Goal: Information Seeking & Learning: Learn about a topic

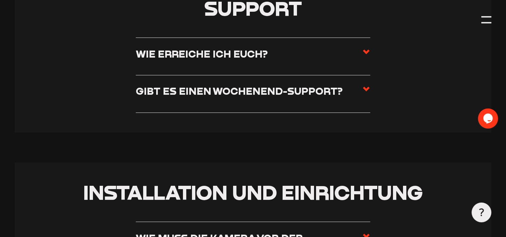
scroll to position [234, 0]
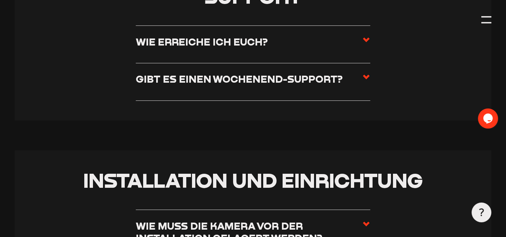
click at [366, 78] on use at bounding box center [366, 77] width 7 height 5
click at [0, 0] on input "Gibt es einen Wochenend-Support?" at bounding box center [0, 0] width 0 height 0
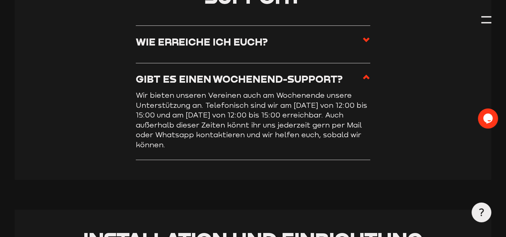
click at [336, 46] on label "Wie erreiche ich euch?" at bounding box center [253, 44] width 234 height 17
click at [0, 0] on input "Wie erreiche ich euch?" at bounding box center [0, 0] width 0 height 0
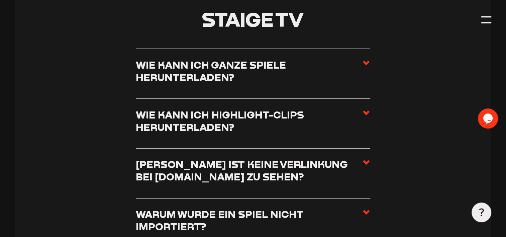
scroll to position [2942, 0]
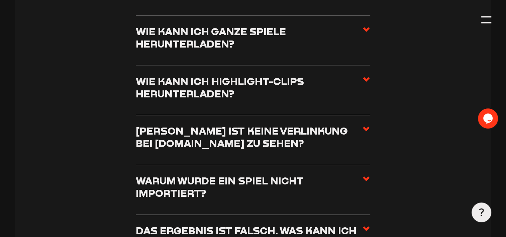
click at [364, 126] on use at bounding box center [366, 128] width 7 height 5
click at [0, 0] on input "Wieso ist keine Verlinkung bei fussball.de zu sehen?" at bounding box center [0, 0] width 0 height 0
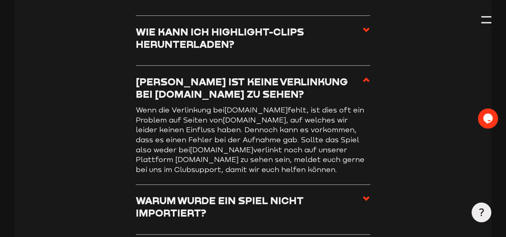
scroll to position [2893, 0]
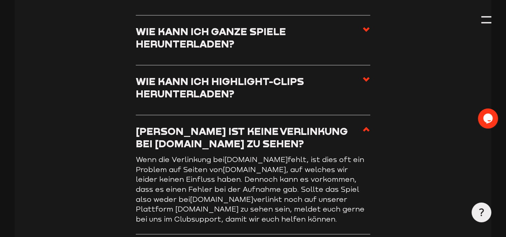
click at [290, 125] on h3 "Wieso ist keine Verlinkung bei fussball.de zu sehen?" at bounding box center [249, 137] width 226 height 25
click at [0, 0] on input "Wieso ist keine Verlinkung bei fussball.de zu sehen?" at bounding box center [0, 0] width 0 height 0
click at [365, 127] on use at bounding box center [366, 129] width 7 height 5
click at [0, 0] on input "Wieso ist keine Verlinkung bei fussball.de zu sehen?" at bounding box center [0, 0] width 0 height 0
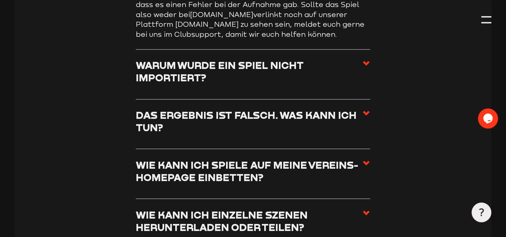
scroll to position [3093, 0]
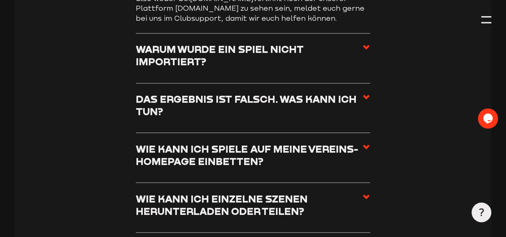
click at [361, 93] on h3 "Das Ergebnis ist falsch. Was kann ich tun?" at bounding box center [249, 105] width 226 height 25
click at [0, 0] on input "Das Ergebnis ist falsch. Was kann ich tun?" at bounding box center [0, 0] width 0 height 0
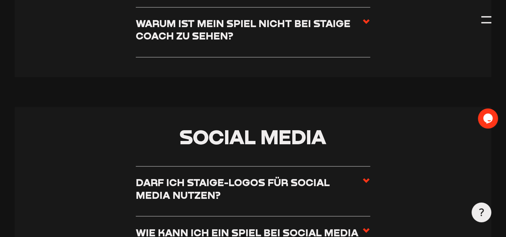
scroll to position [3595, 0]
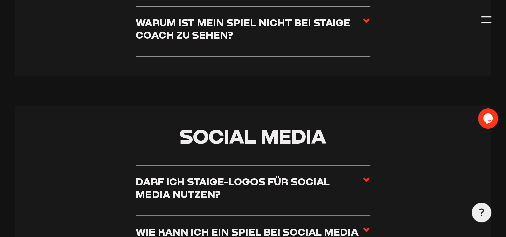
click at [363, 176] on icon at bounding box center [366, 180] width 8 height 8
click at [0, 0] on input "Darf ich Staige-Logos für Social Media nutzen?" at bounding box center [0, 0] width 0 height 0
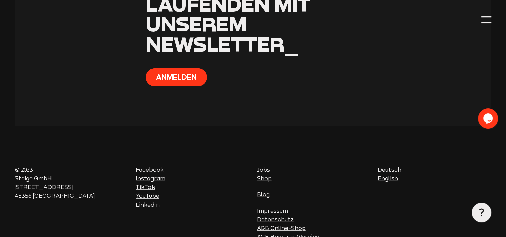
scroll to position [4441, 0]
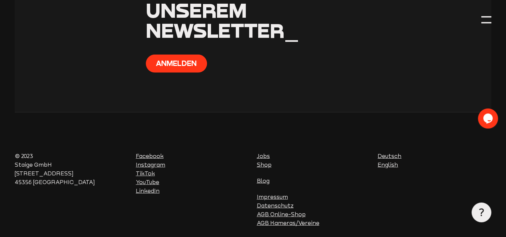
drag, startPoint x: 260, startPoint y: 125, endPoint x: 276, endPoint y: 123, distance: 16.2
click at [260, 153] on link "Jobs" at bounding box center [263, 156] width 13 height 6
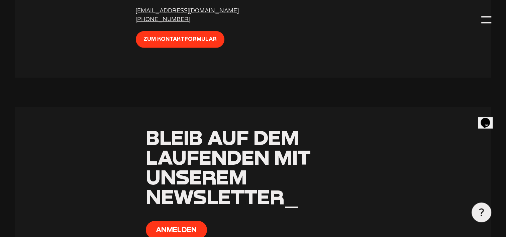
scroll to position [1872, 0]
